Goal: Information Seeking & Learning: Learn about a topic

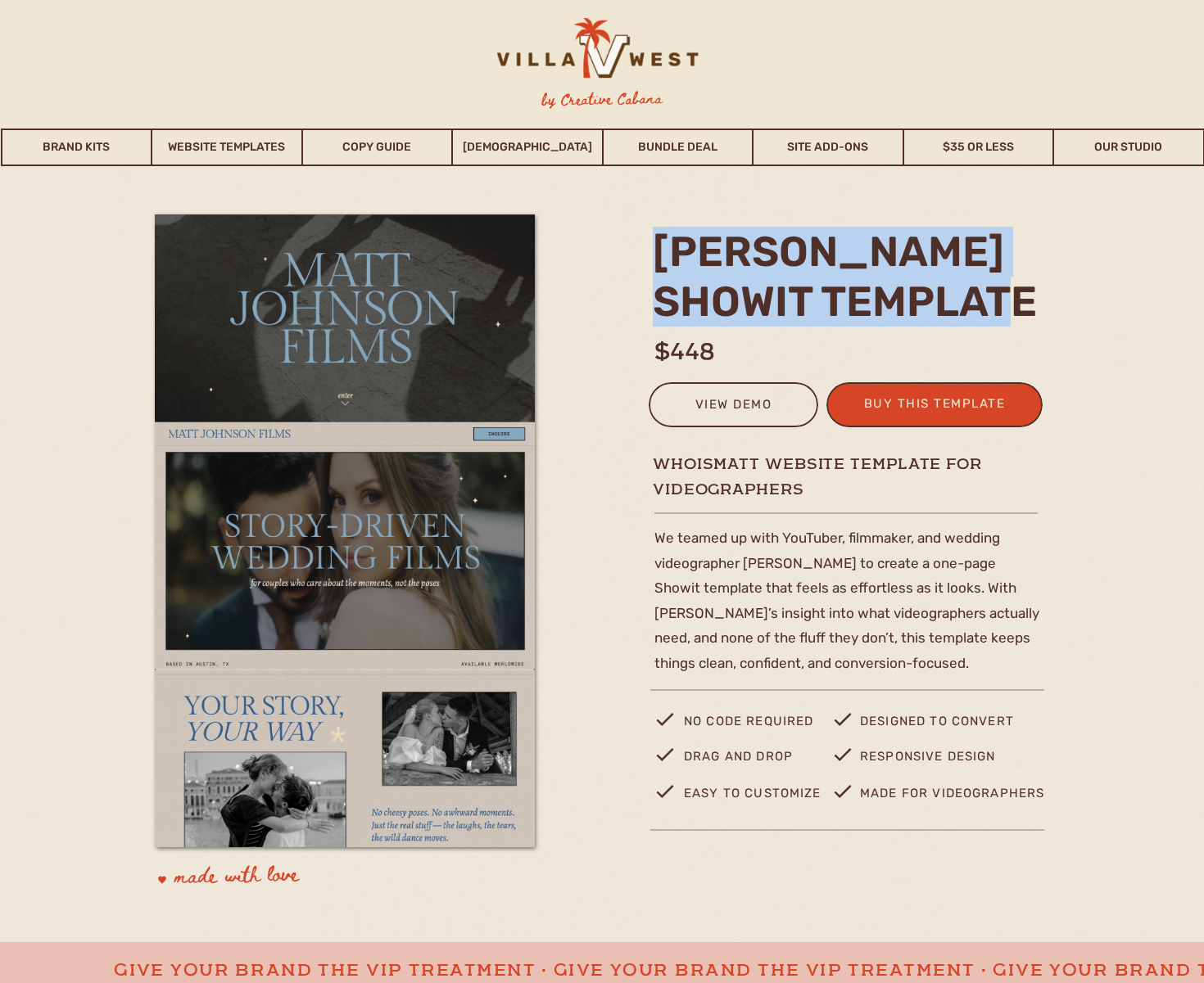
drag, startPoint x: 1033, startPoint y: 303, endPoint x: 658, endPoint y: 252, distance: 378.5
click at [658, 252] on h2 "matt johnson Showit template" at bounding box center [851, 276] width 396 height 98
copy h2 "matt johnson Showit template"
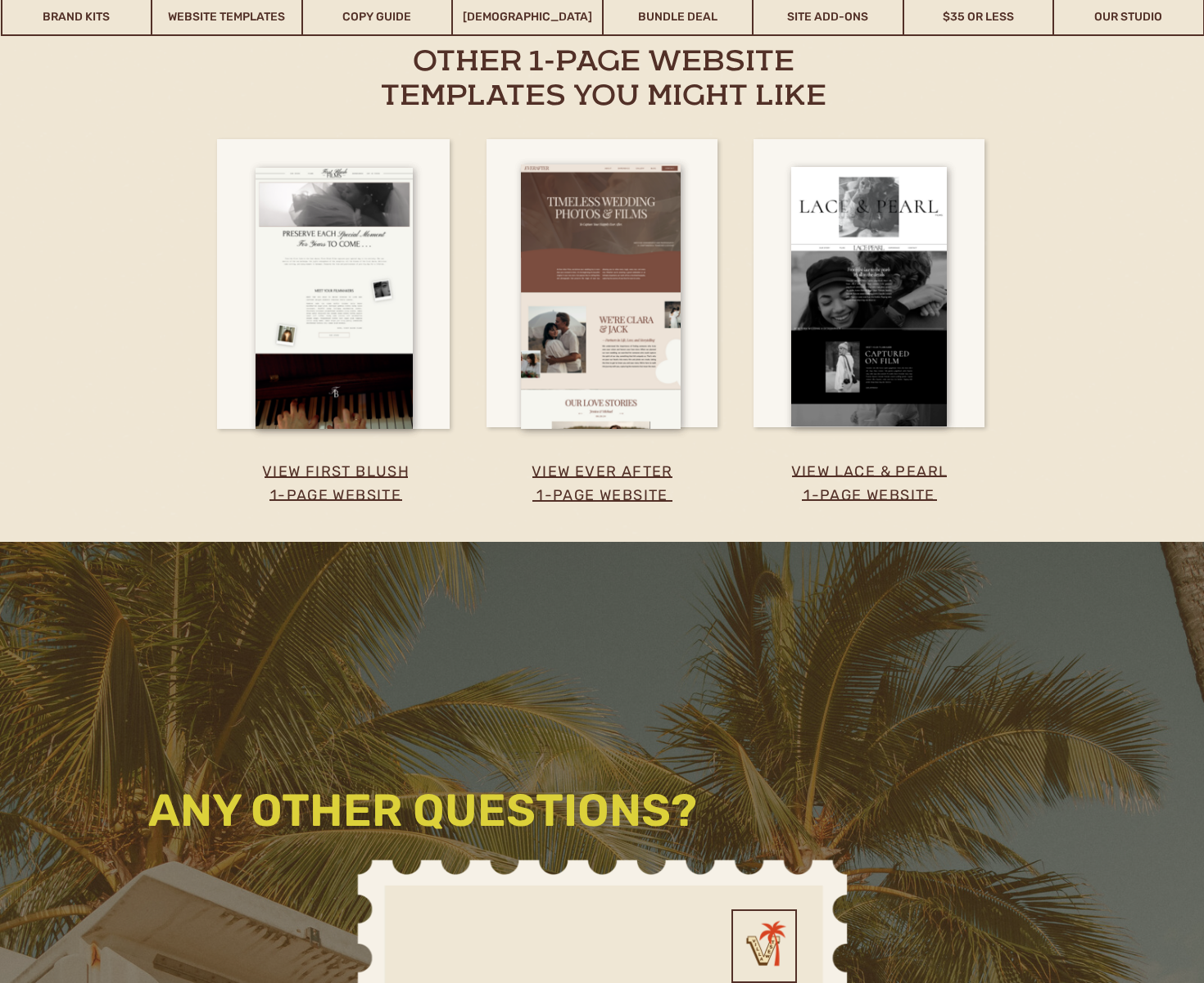
scroll to position [3308, 0]
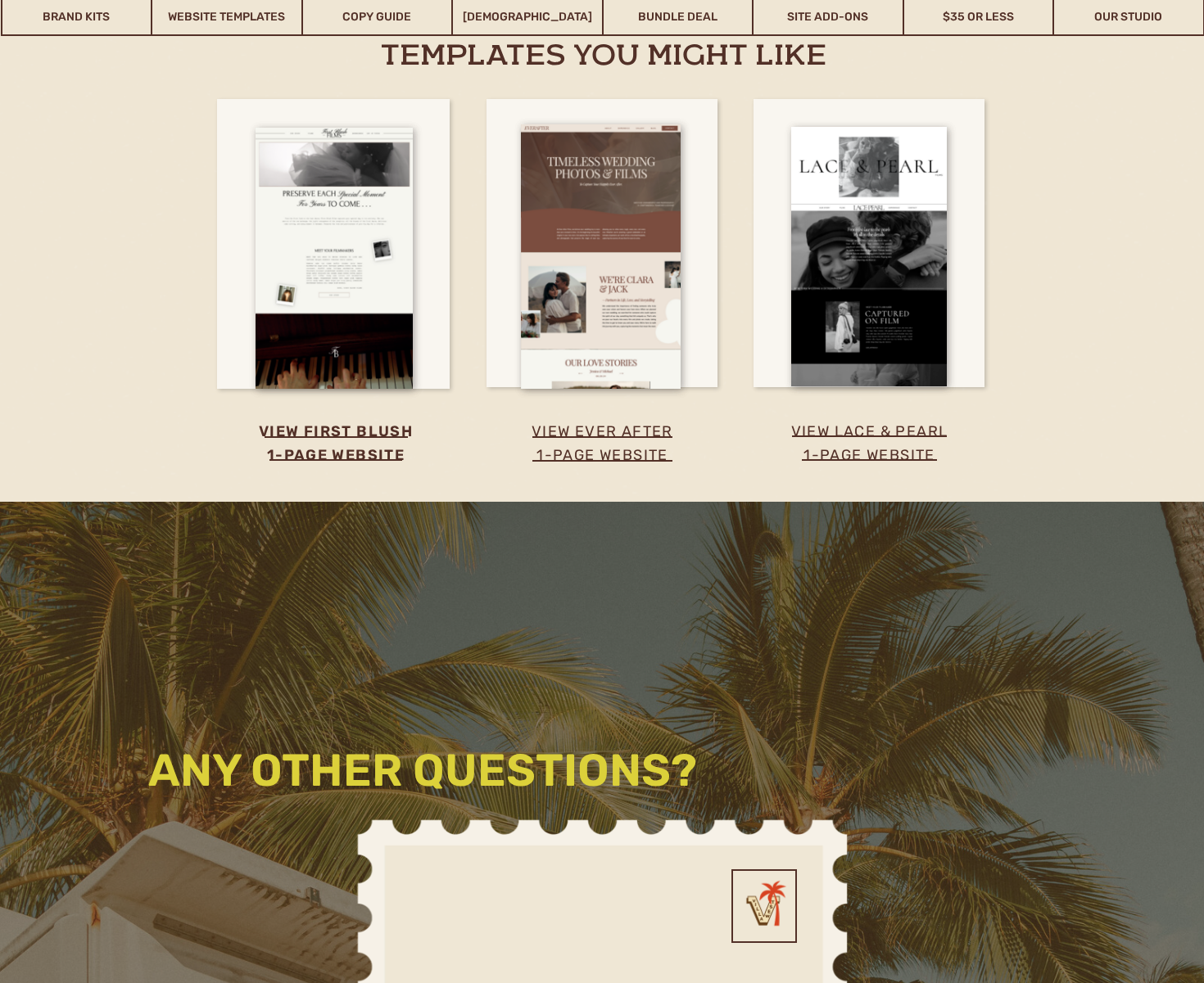
click at [371, 433] on h3 "view first blush 1-page website" at bounding box center [336, 449] width 236 height 59
click at [592, 434] on h3 "view ever after 1-page website" at bounding box center [602, 443] width 240 height 46
click at [835, 431] on h3 "view lace & pearl 1-page website" at bounding box center [869, 434] width 221 height 27
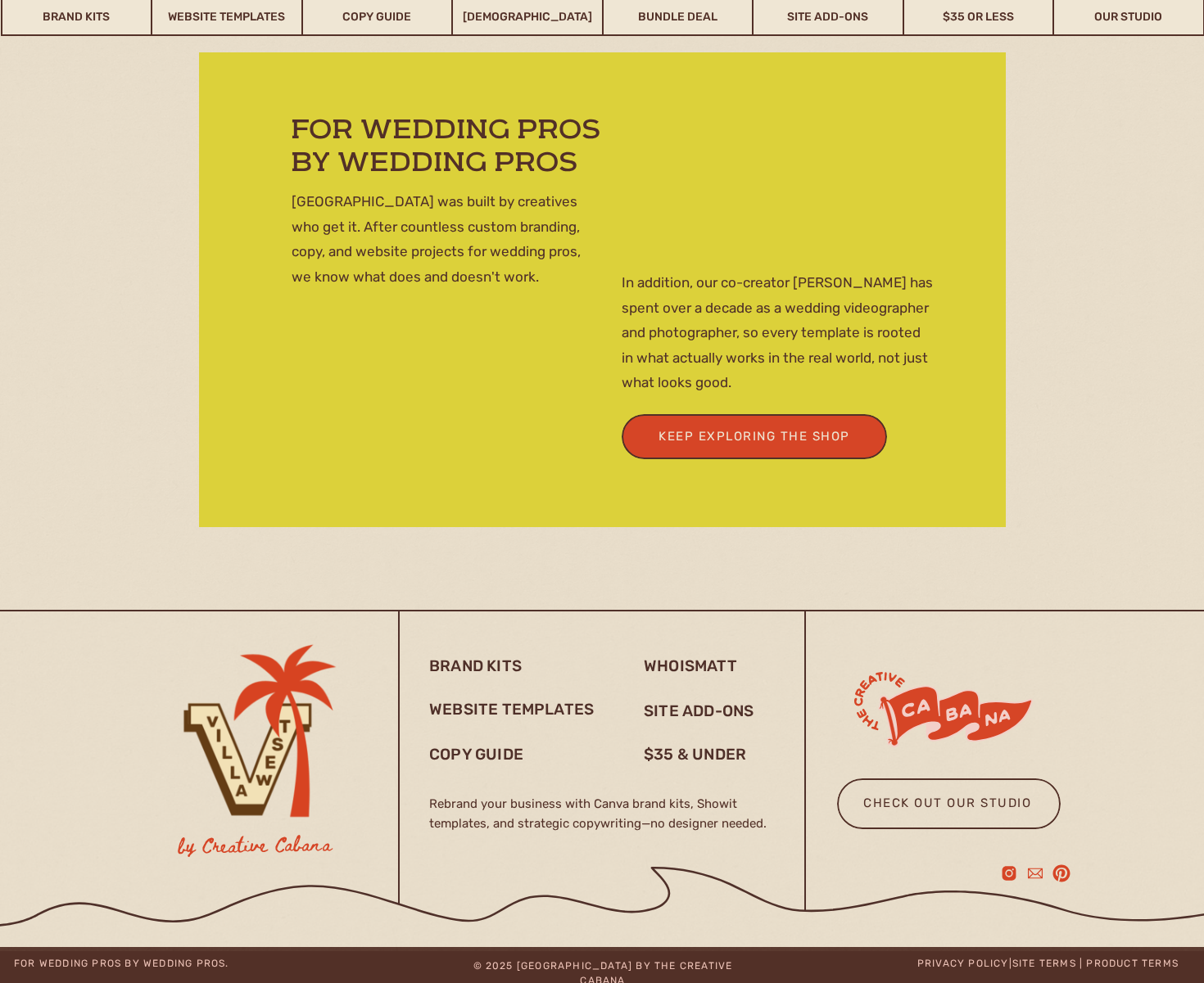
scroll to position [4779, 0]
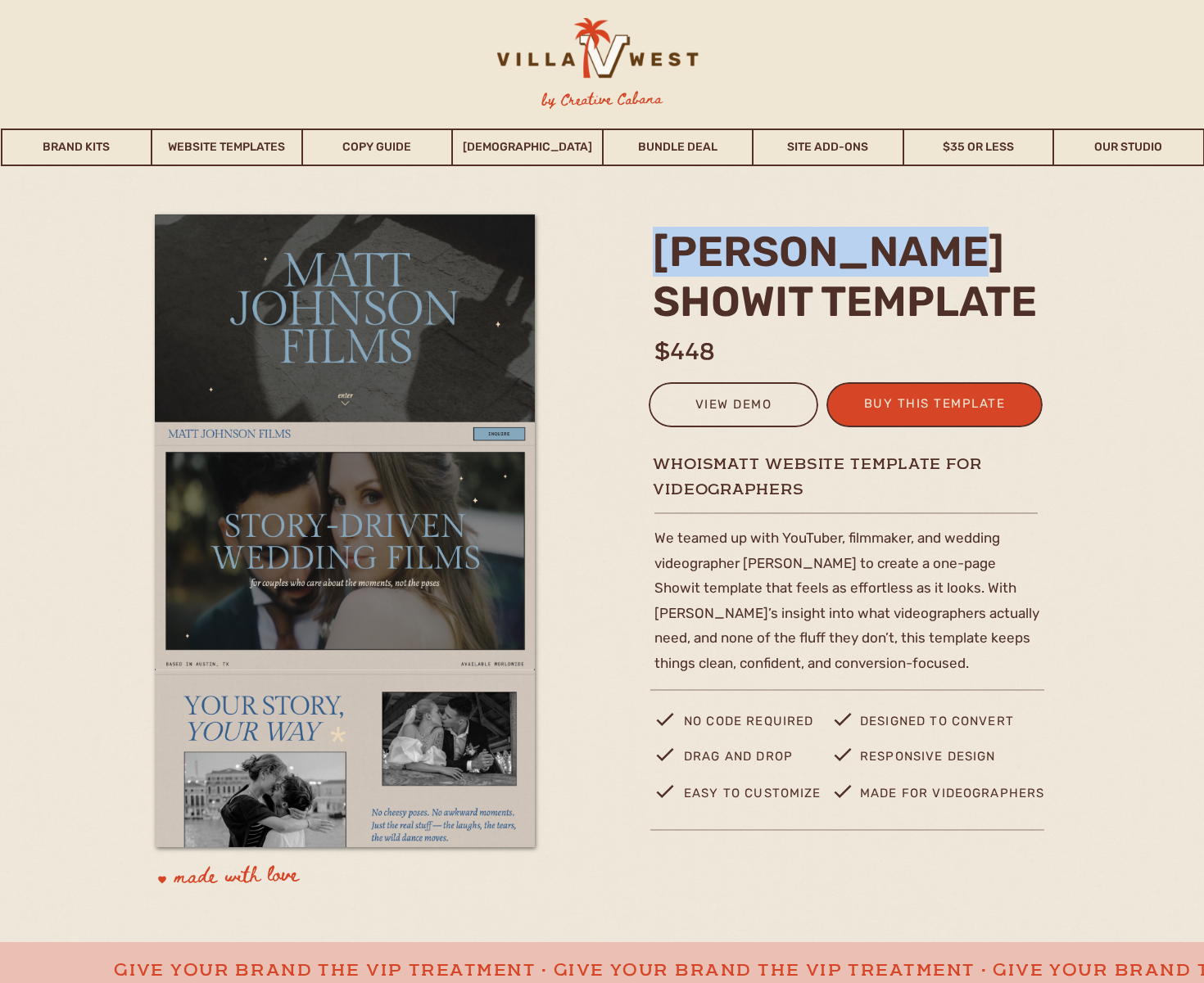
drag, startPoint x: 666, startPoint y: 248, endPoint x: 1004, endPoint y: 250, distance: 338.0
click at [1004, 250] on h2 "matt johnson Showit template" at bounding box center [851, 276] width 396 height 98
copy h2 "matt johnson"
click at [753, 413] on div "view demo" at bounding box center [733, 408] width 148 height 27
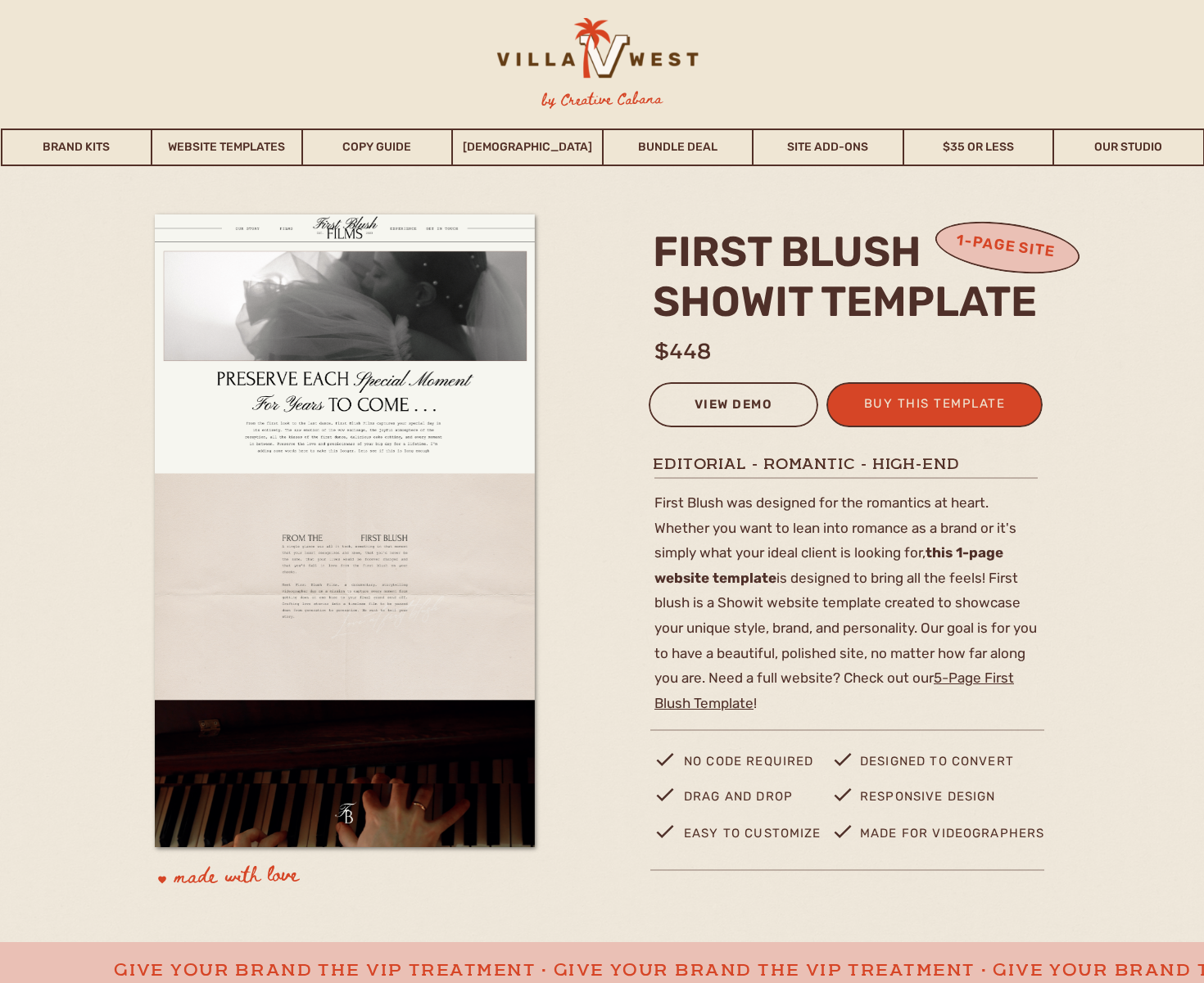
click at [743, 415] on div "view demo" at bounding box center [733, 408] width 148 height 27
click at [700, 407] on div "view demo" at bounding box center [733, 408] width 148 height 27
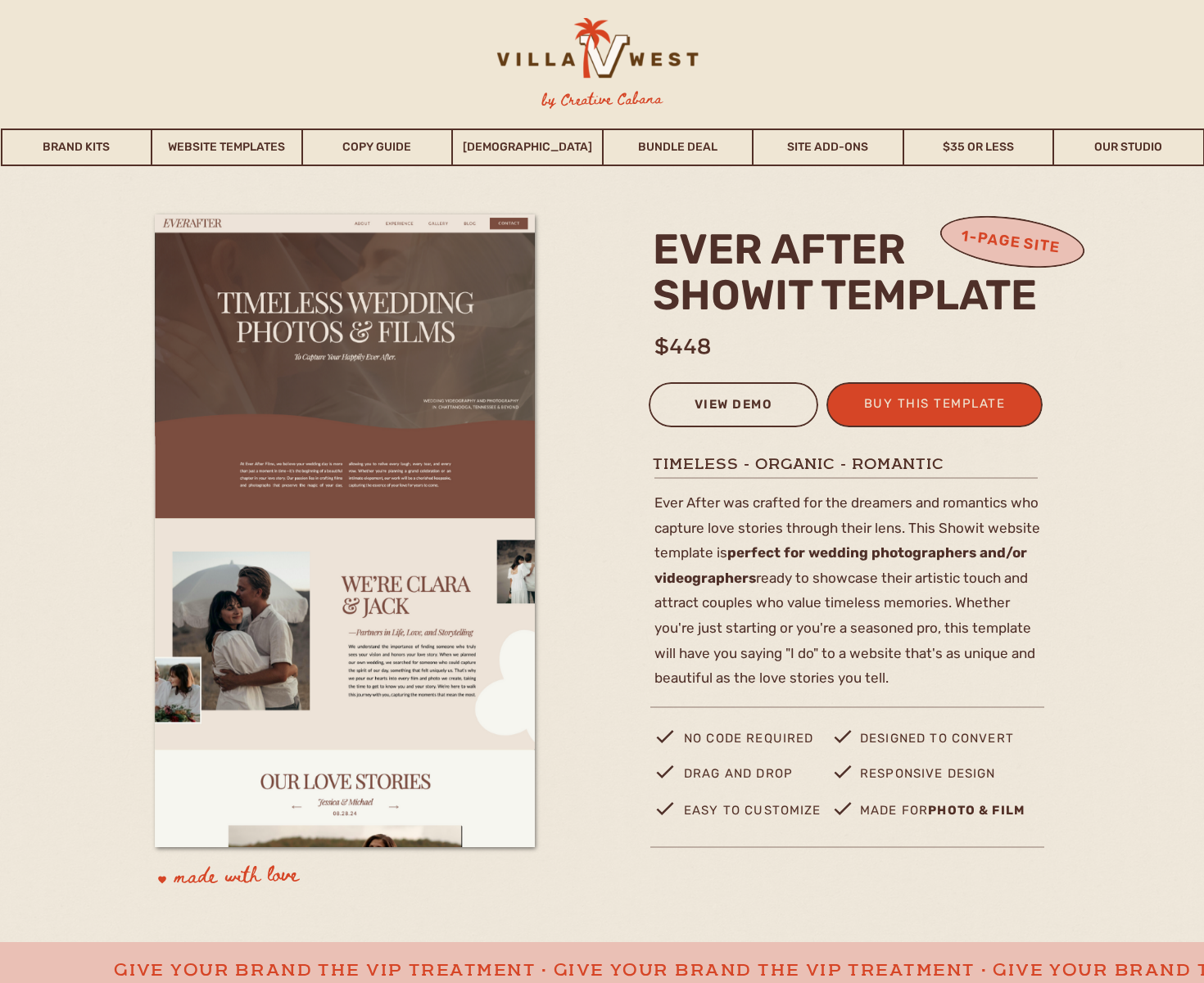
click at [744, 404] on div "view demo" at bounding box center [733, 408] width 148 height 27
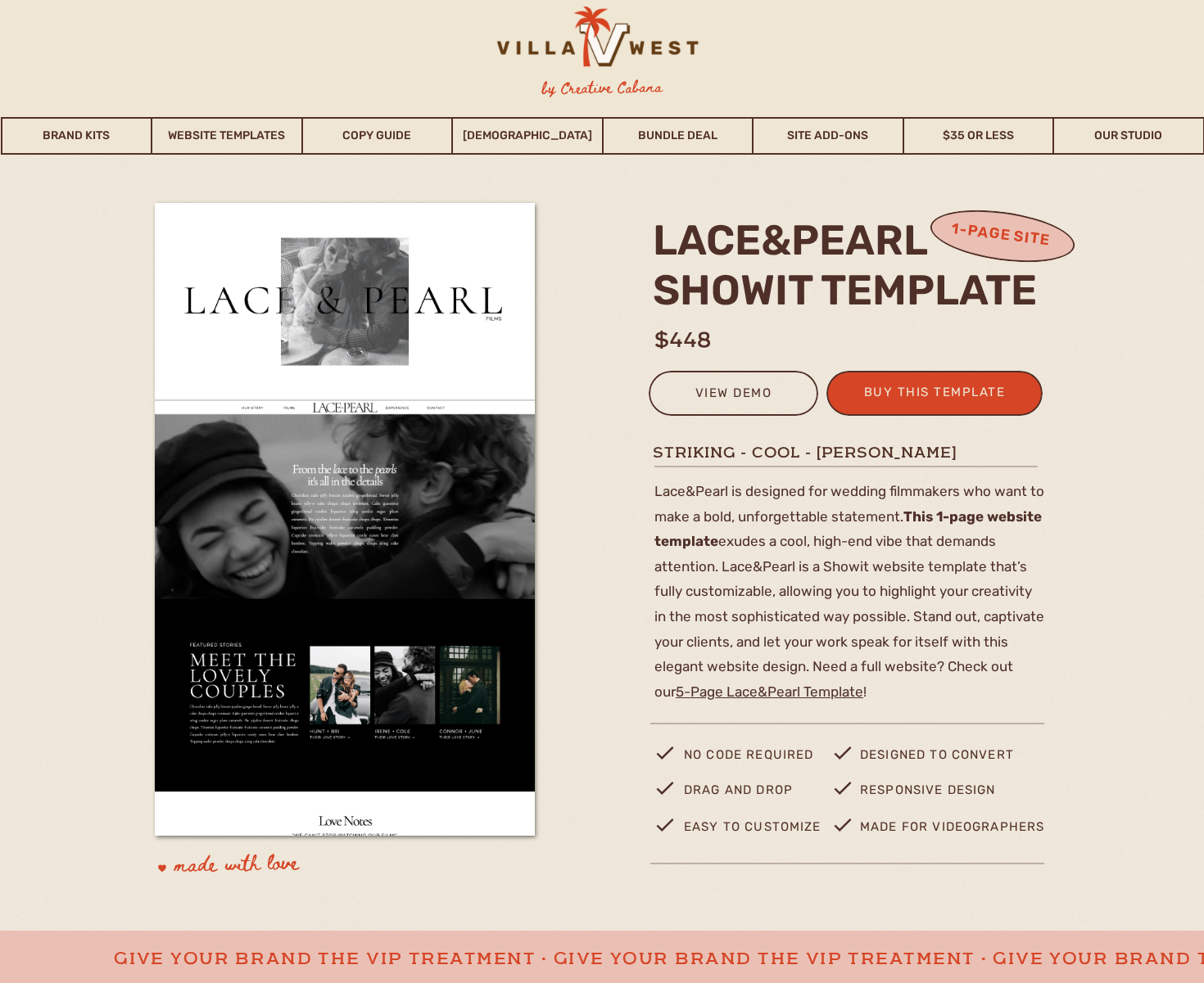
scroll to position [10, 0]
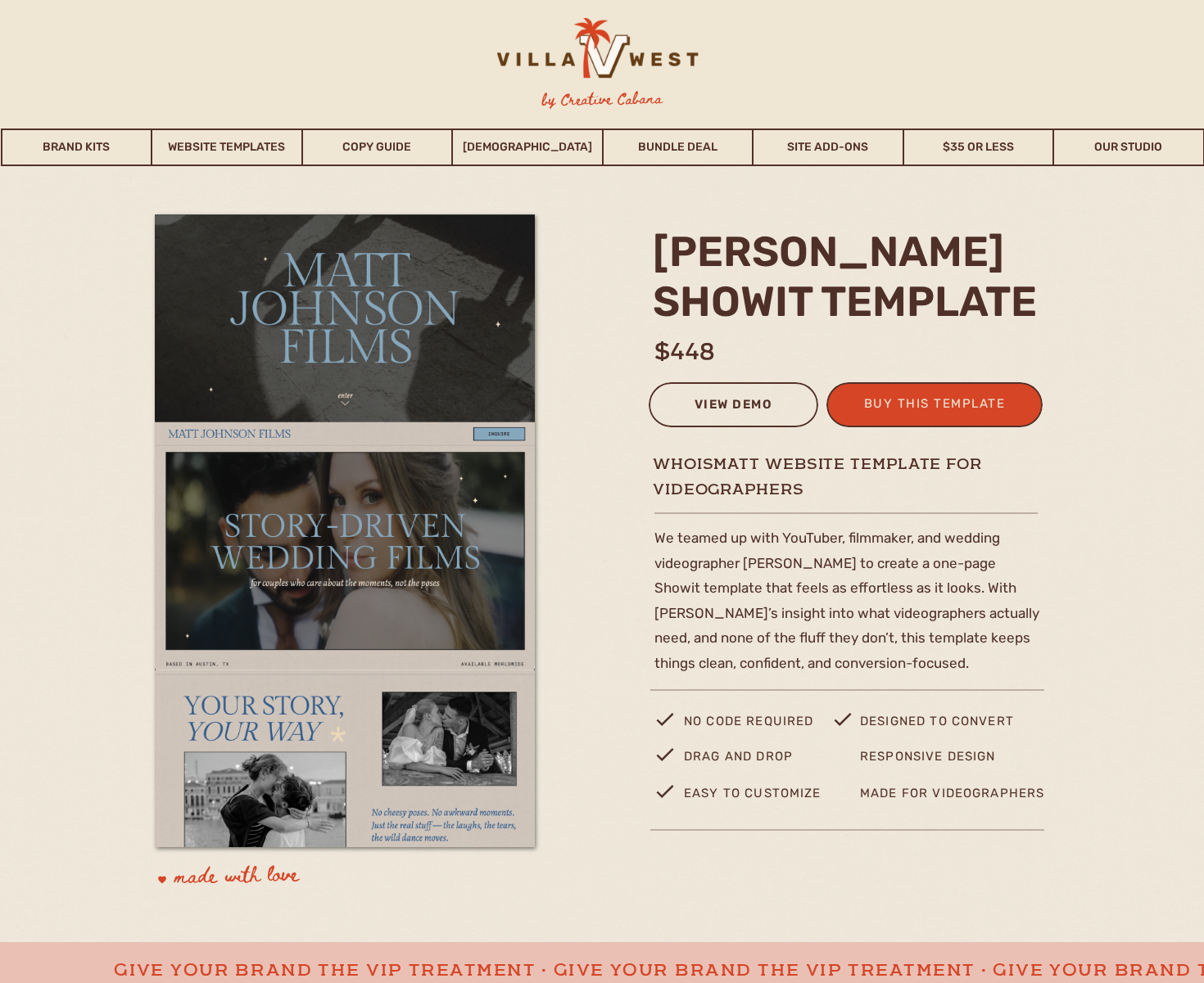
click at [764, 396] on div "view demo" at bounding box center [733, 408] width 148 height 27
